Goal: Information Seeking & Learning: Learn about a topic

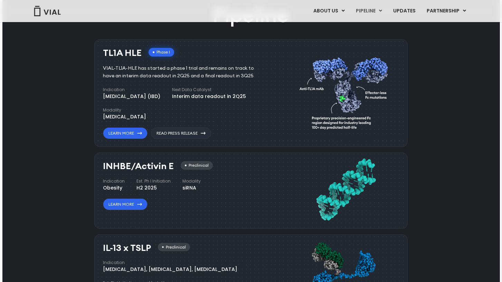
scroll to position [418, 0]
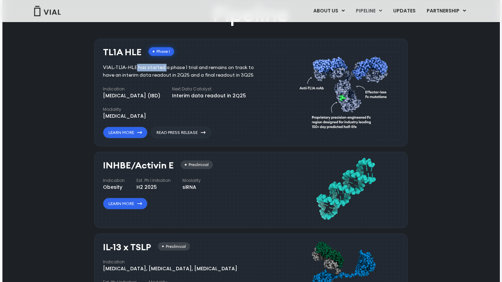
drag, startPoint x: 103, startPoint y: 68, endPoint x: 136, endPoint y: 65, distance: 33.3
click at [136, 65] on div "VIAL-TL1A-HLE has started a phase 1 trial and remains on track to have an inter…" at bounding box center [183, 71] width 161 height 15
copy div "VIAL-TL1A-HLE"
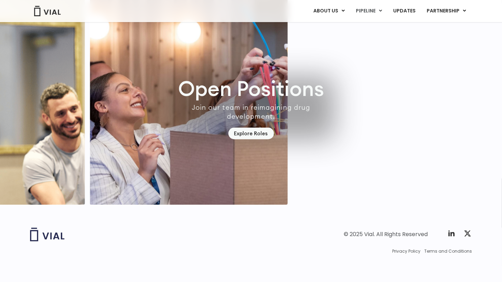
scroll to position [0, 0]
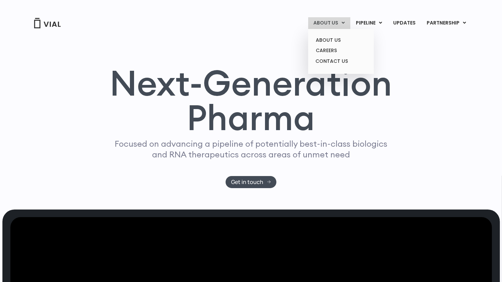
click at [336, 24] on link "ABOUT US" at bounding box center [329, 23] width 42 height 12
click at [337, 41] on link "ABOUT US" at bounding box center [341, 40] width 61 height 11
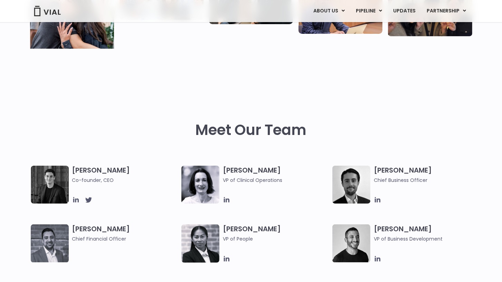
scroll to position [316, 0]
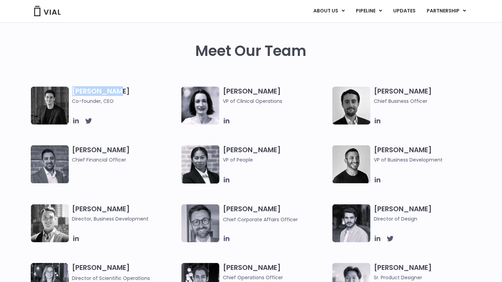
drag, startPoint x: 73, startPoint y: 91, endPoint x: 117, endPoint y: 92, distance: 44.3
click at [117, 92] on h3 "Simon Burns Co-founder, CEO" at bounding box center [125, 96] width 106 height 18
copy h3 "[PERSON_NAME]"
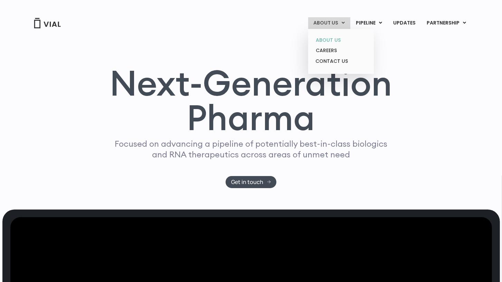
click at [334, 38] on link "ABOUT US" at bounding box center [341, 40] width 61 height 11
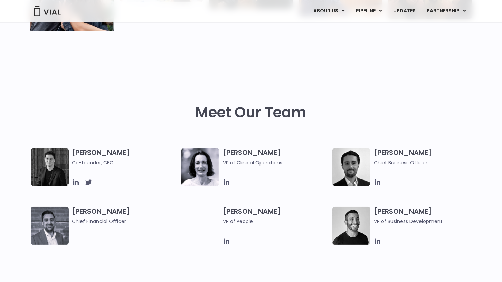
scroll to position [316, 0]
